Goal: Task Accomplishment & Management: Manage account settings

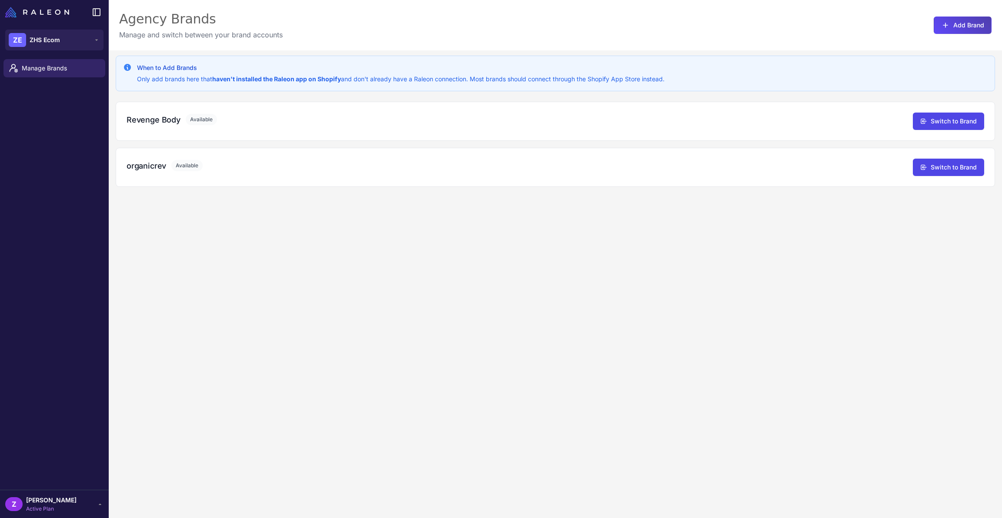
click at [87, 505] on div "Z [PERSON_NAME] Active Plan" at bounding box center [54, 504] width 98 height 17
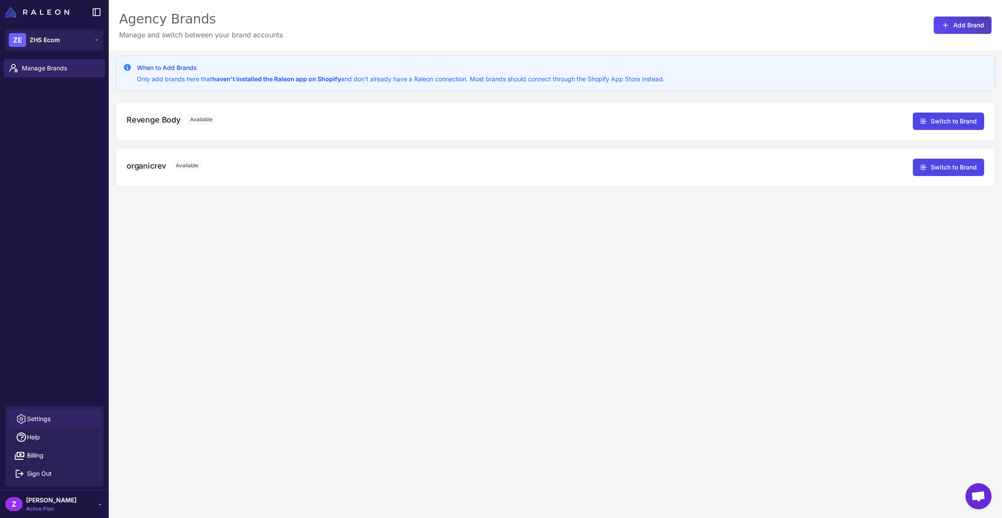
click at [74, 420] on link "Settings" at bounding box center [54, 419] width 91 height 18
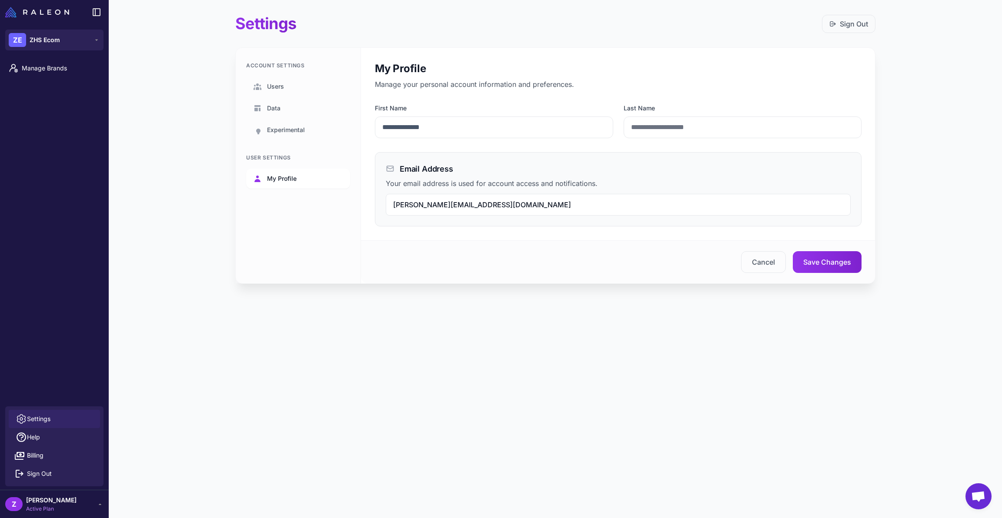
click at [317, 176] on link "My Profile" at bounding box center [298, 179] width 104 height 20
click at [293, 84] on link "Users" at bounding box center [298, 87] width 104 height 20
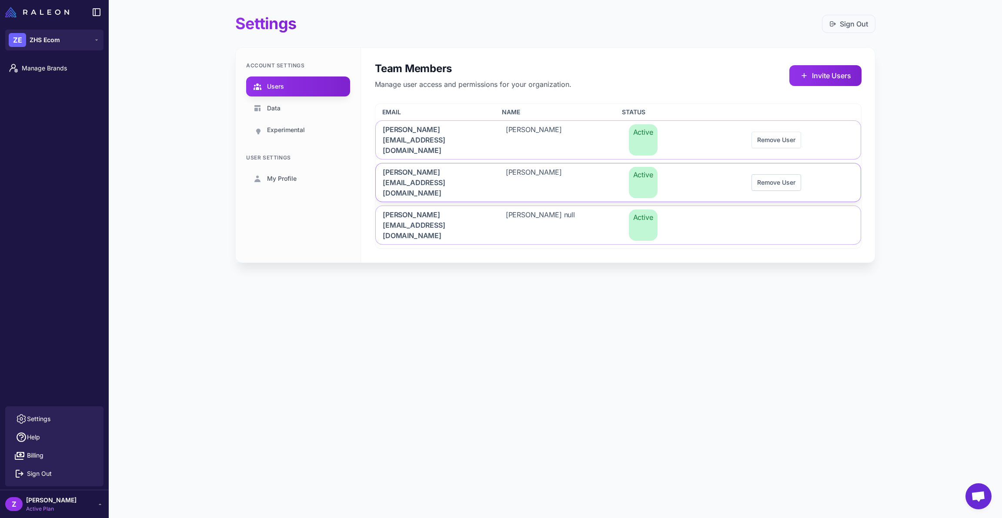
click at [760, 174] on button "Remove User" at bounding box center [776, 182] width 50 height 17
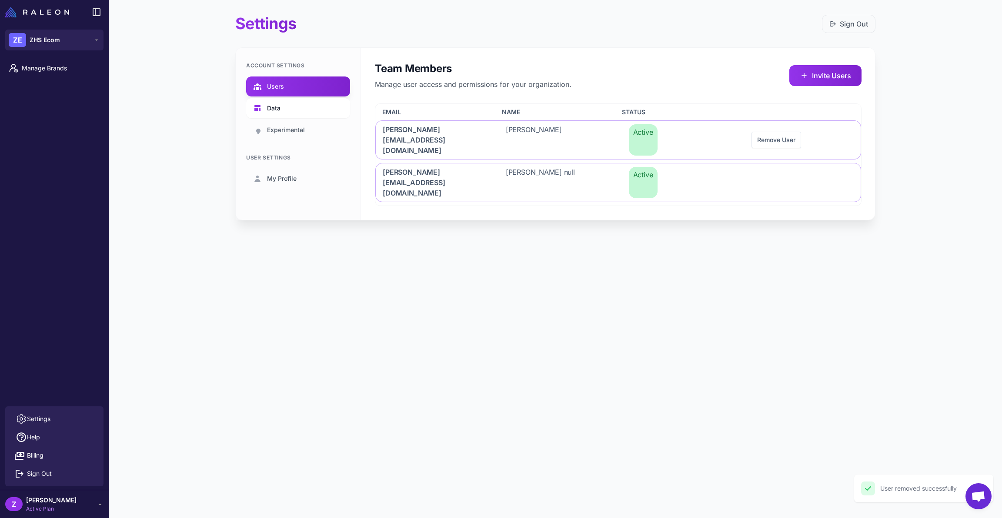
click at [284, 108] on link "Data" at bounding box center [298, 108] width 104 height 20
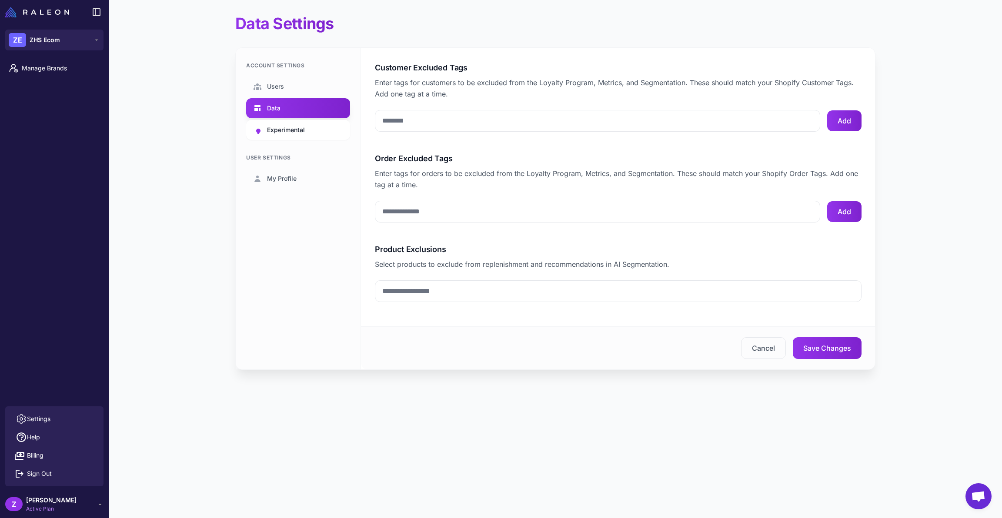
click at [284, 121] on link "Experimental" at bounding box center [298, 130] width 104 height 20
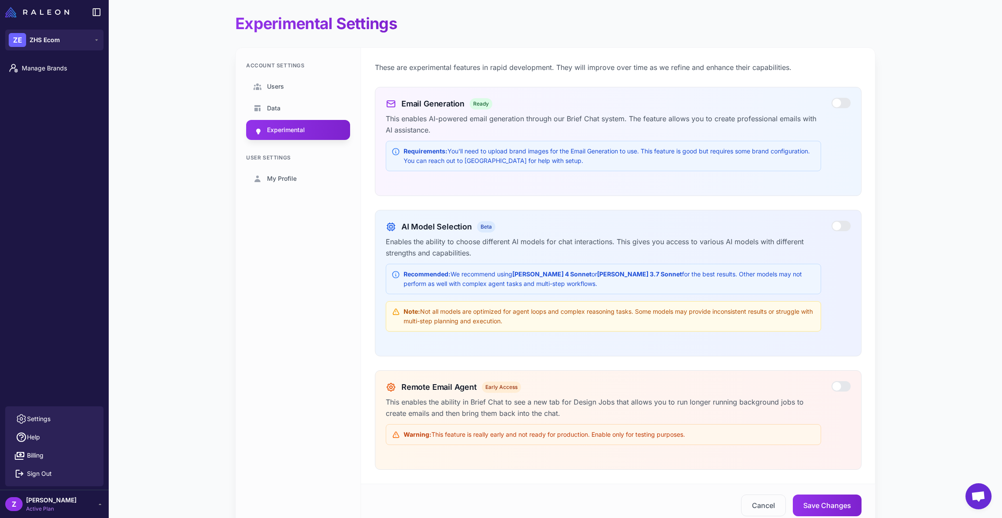
click at [38, 505] on span "Active Plan" at bounding box center [51, 509] width 50 height 8
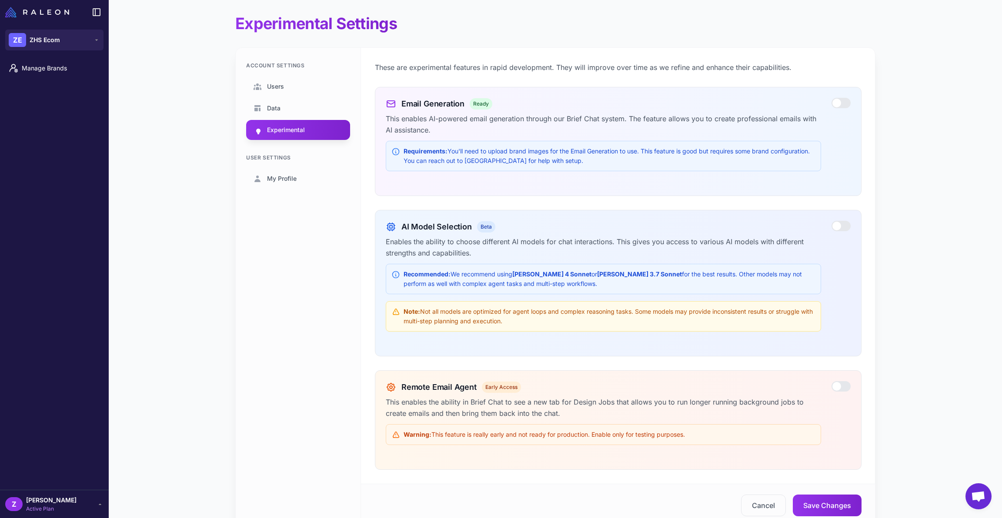
click at [86, 493] on div "Z [PERSON_NAME] Active Plan" at bounding box center [54, 504] width 109 height 28
click at [74, 496] on div "Z [PERSON_NAME] Active Plan" at bounding box center [54, 504] width 98 height 17
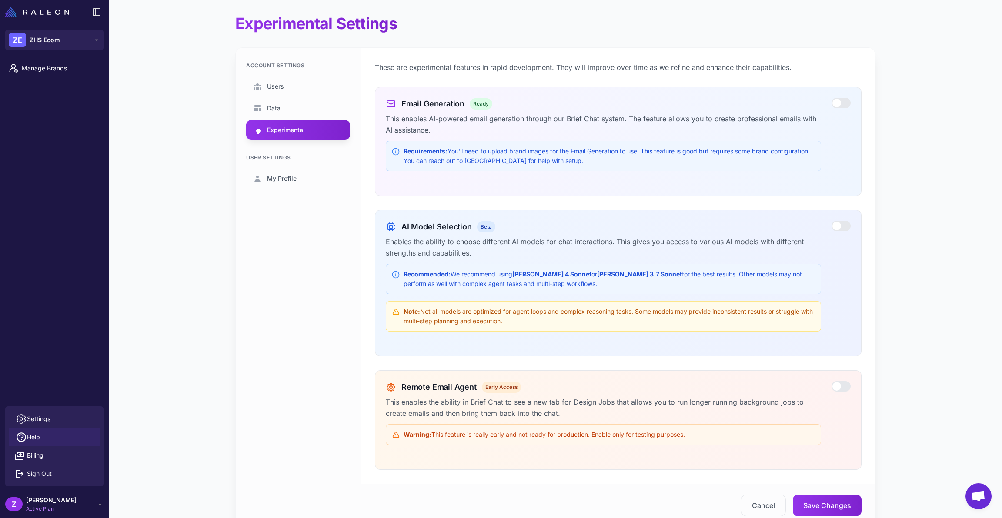
drag, startPoint x: 78, startPoint y: 472, endPoint x: 78, endPoint y: 437, distance: 35.7
click at [78, 437] on ul "Settings Help Billing Sign Out" at bounding box center [54, 446] width 98 height 73
click at [64, 412] on link "Settings" at bounding box center [54, 419] width 91 height 18
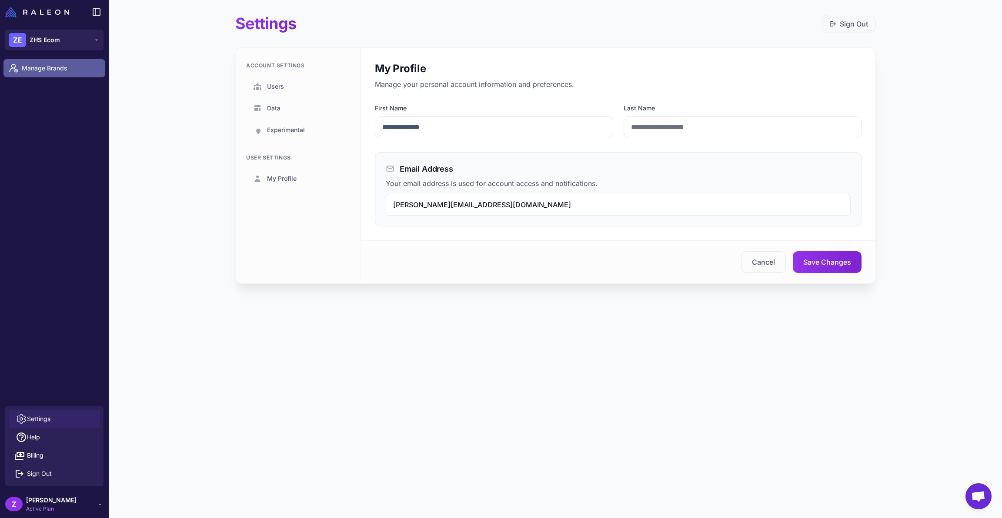
click at [70, 70] on span "Manage Brands" at bounding box center [60, 68] width 77 height 10
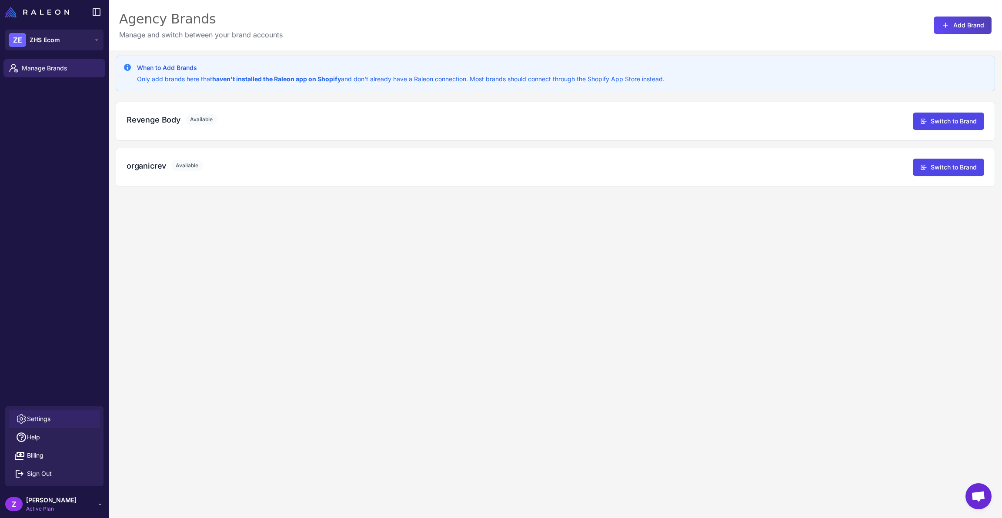
click at [63, 418] on link "Settings" at bounding box center [54, 419] width 91 height 18
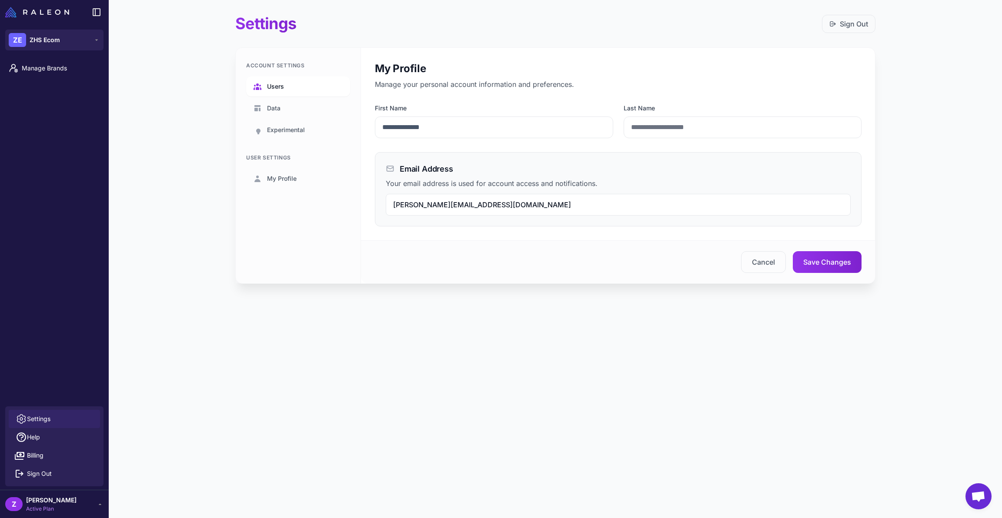
click at [284, 83] on span "Users" at bounding box center [275, 87] width 17 height 10
